Goal: Task Accomplishment & Management: Use online tool/utility

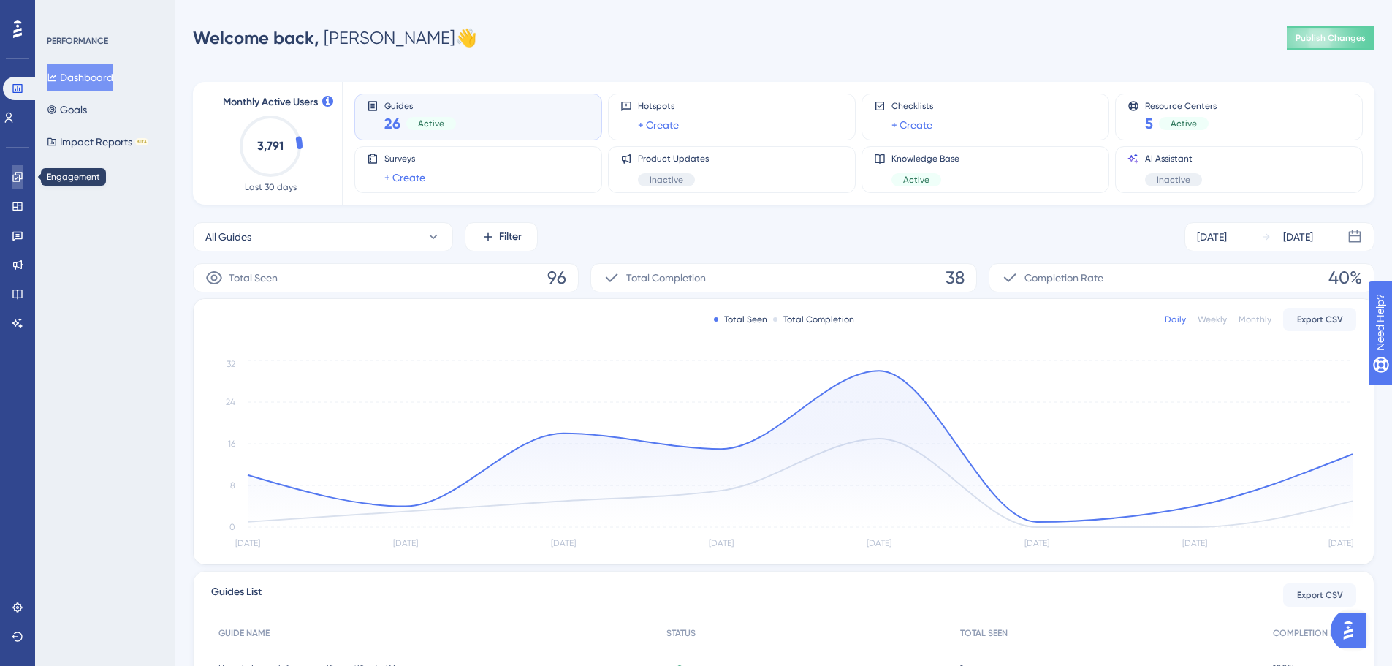
click at [23, 181] on link at bounding box center [18, 176] width 12 height 23
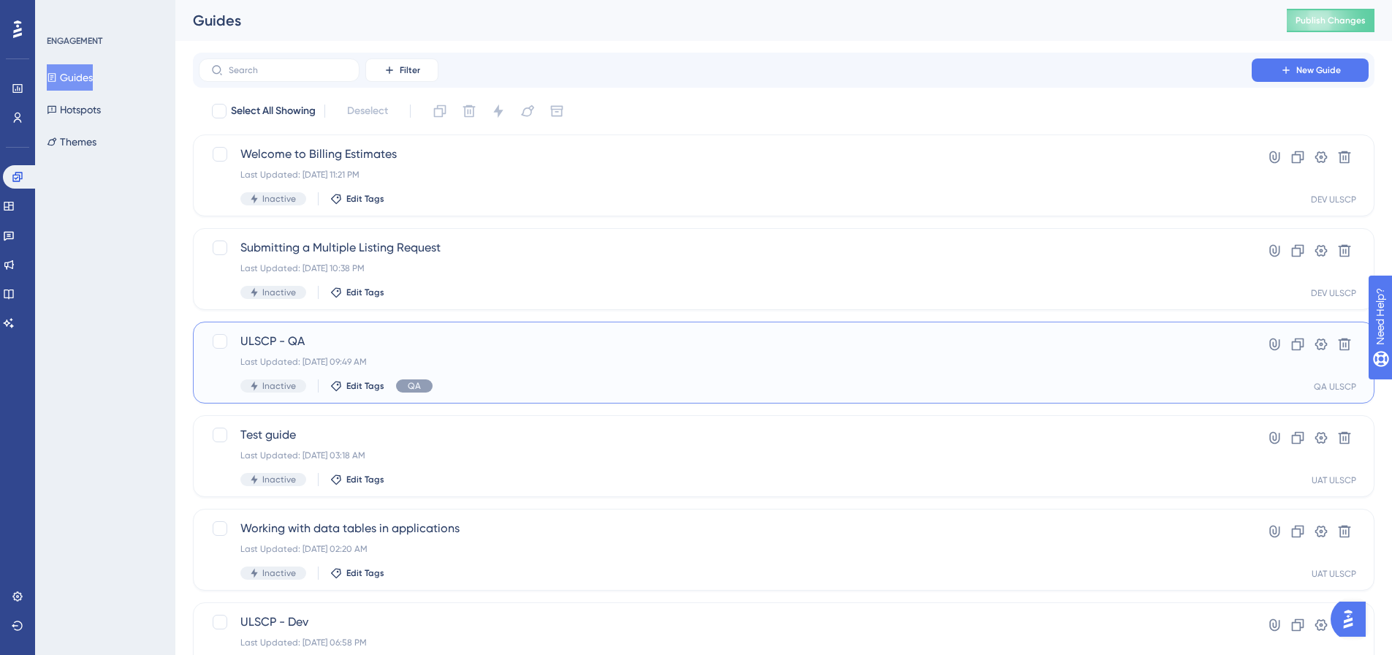
click at [441, 346] on span "ULSCP - QA" at bounding box center [725, 342] width 970 height 18
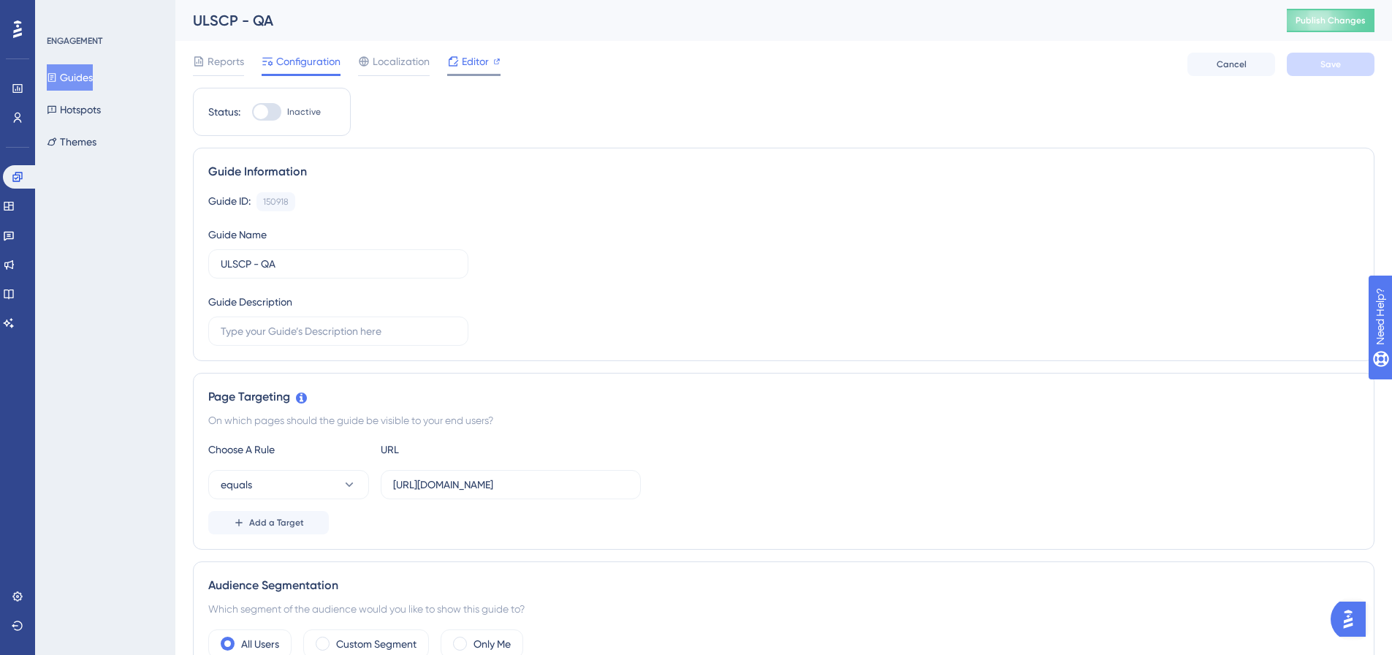
click at [471, 61] on span "Editor" at bounding box center [475, 62] width 27 height 18
click at [80, 81] on button "Guides" at bounding box center [70, 77] width 46 height 26
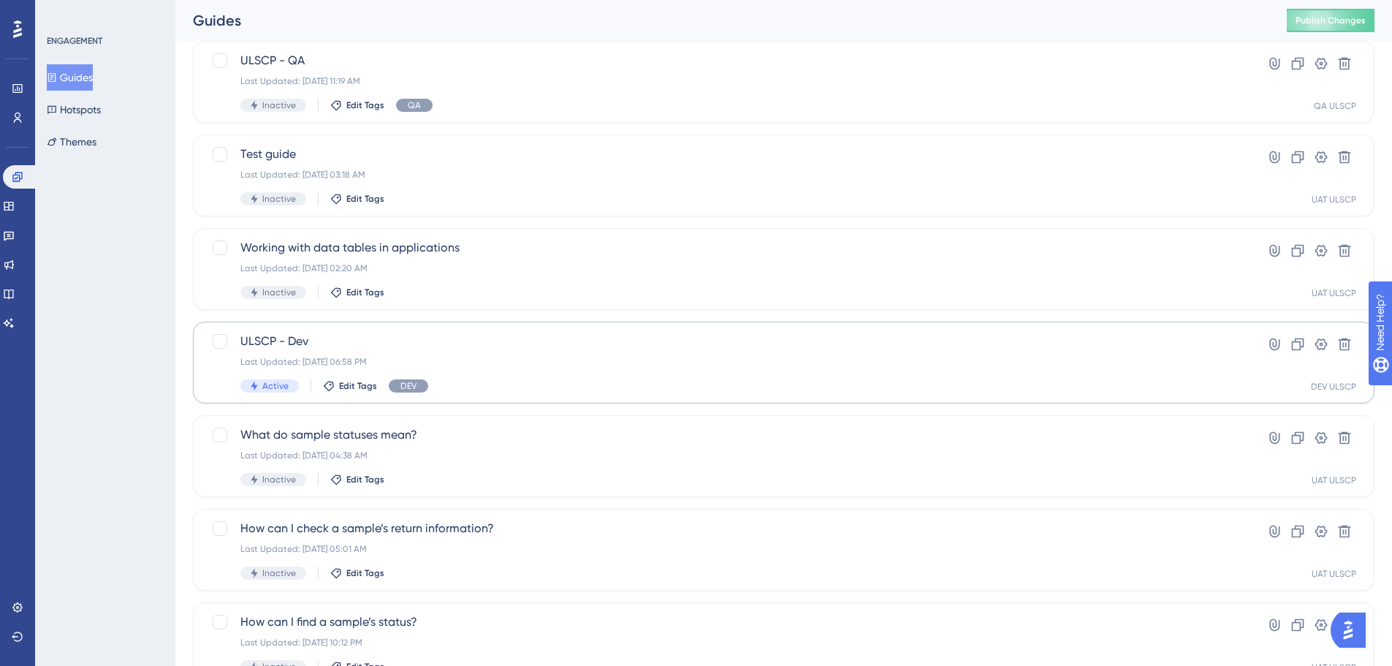
scroll to position [365, 0]
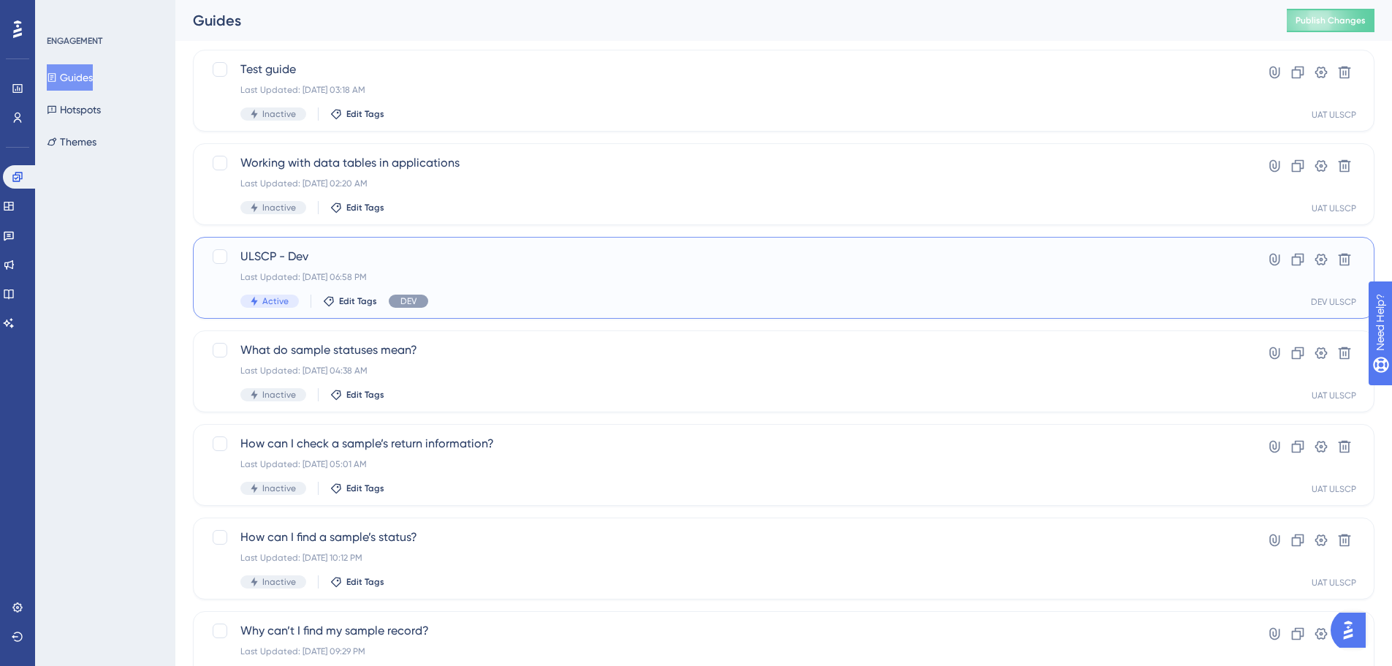
click at [562, 280] on div "Last Updated: Aug 29 2025, 06:58 PM" at bounding box center [725, 277] width 970 height 12
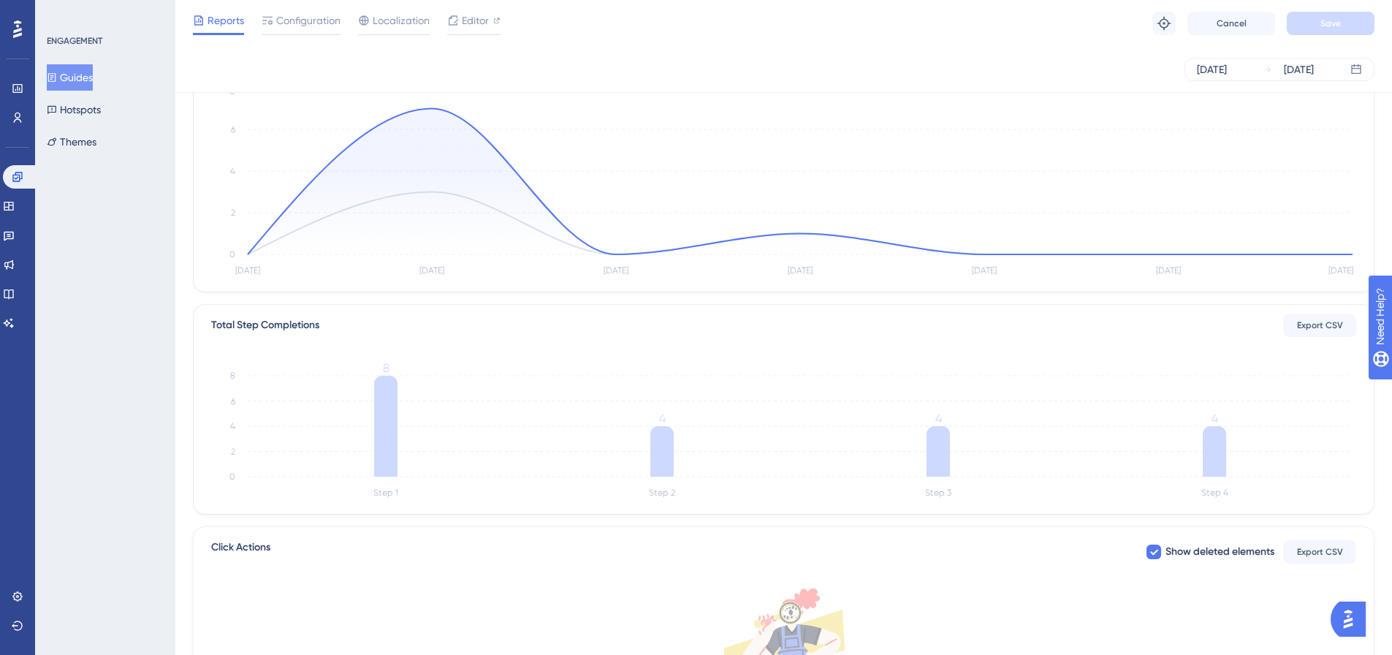
scroll to position [73, 0]
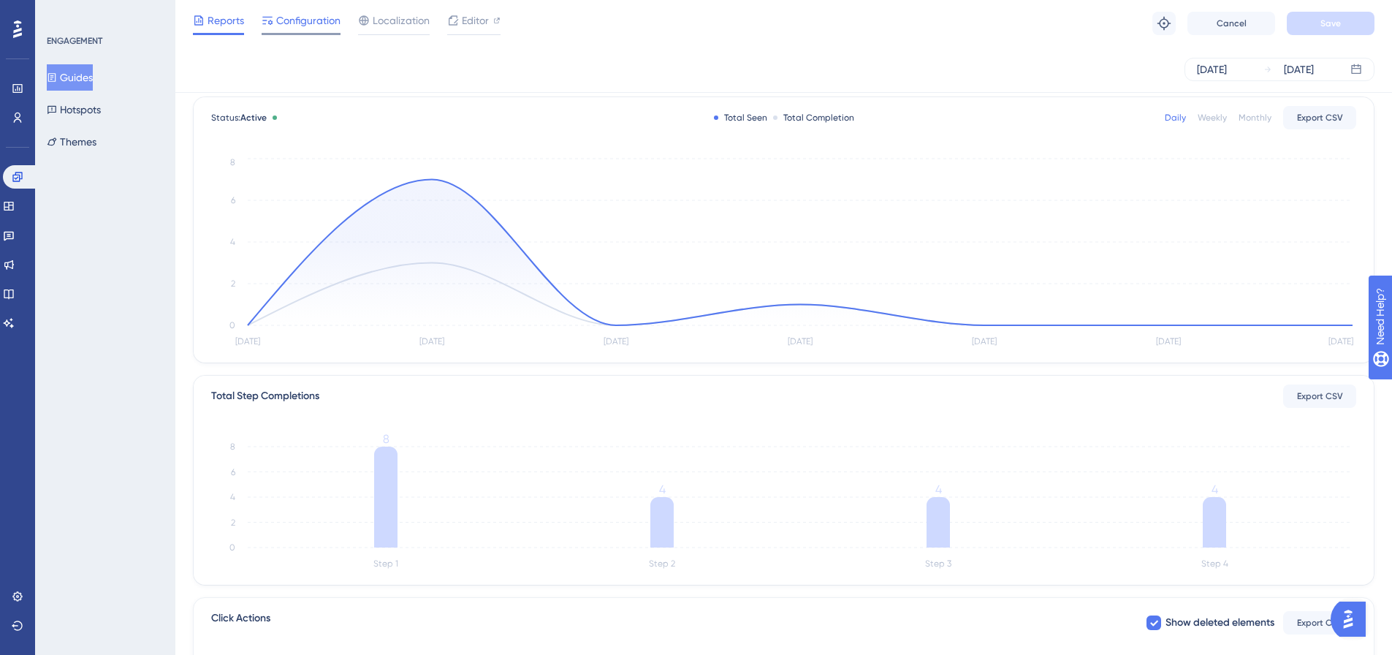
click at [309, 27] on span "Configuration" at bounding box center [308, 21] width 64 height 18
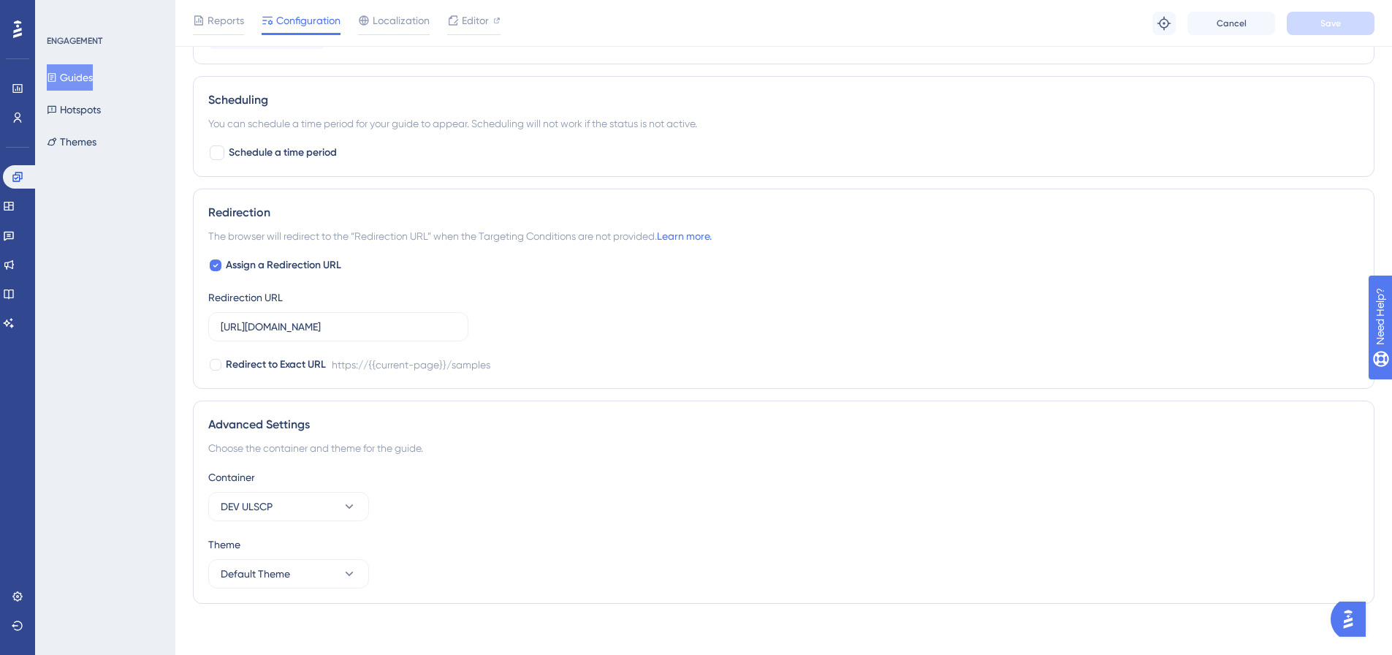
scroll to position [1054, 0]
